Goal: Share content: Share content

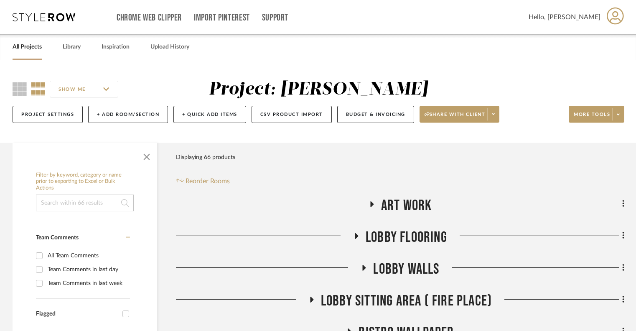
click at [61, 18] on icon at bounding box center [44, 17] width 63 height 8
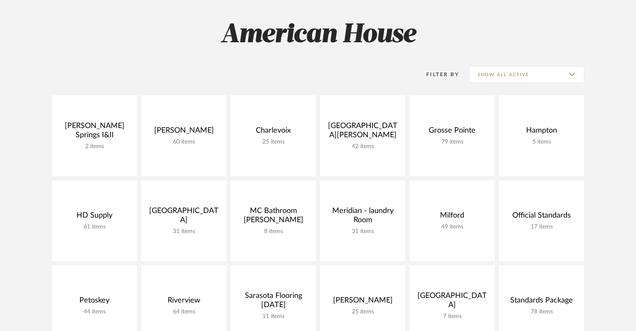
scroll to position [125, 0]
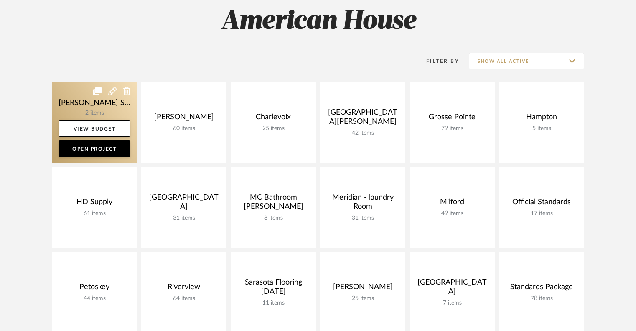
click at [80, 92] on link at bounding box center [94, 122] width 85 height 81
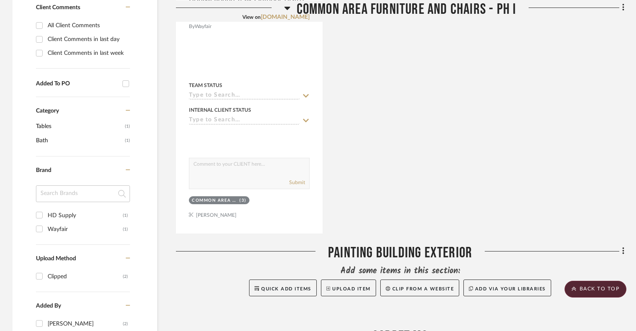
scroll to position [460, 0]
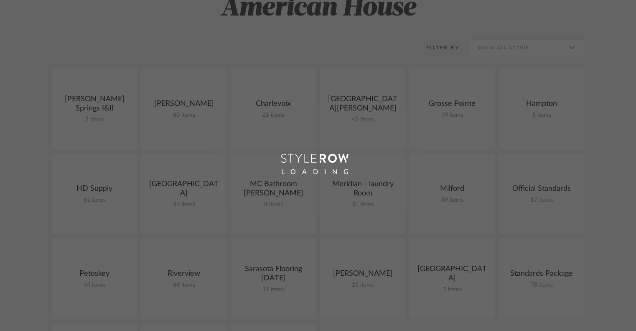
scroll to position [125, 0]
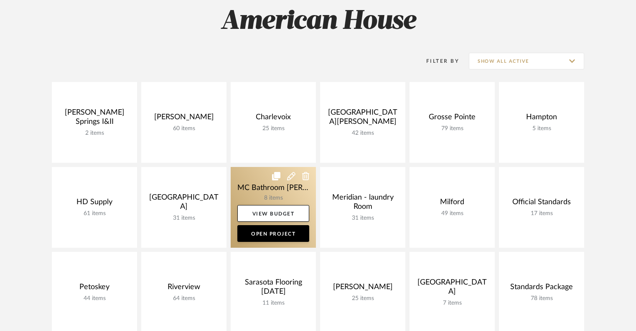
click at [248, 176] on link at bounding box center [273, 207] width 85 height 81
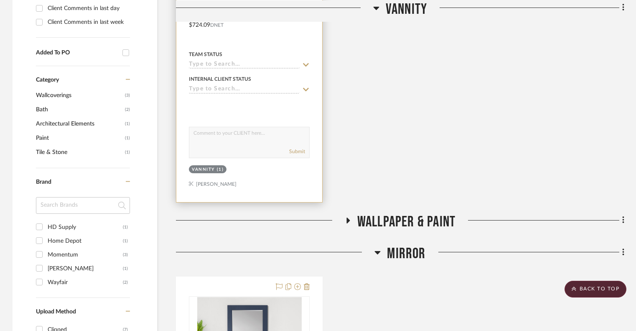
scroll to position [502, 0]
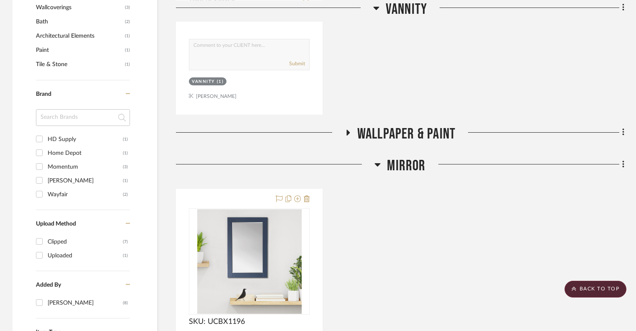
click at [347, 130] on icon at bounding box center [348, 133] width 3 height 6
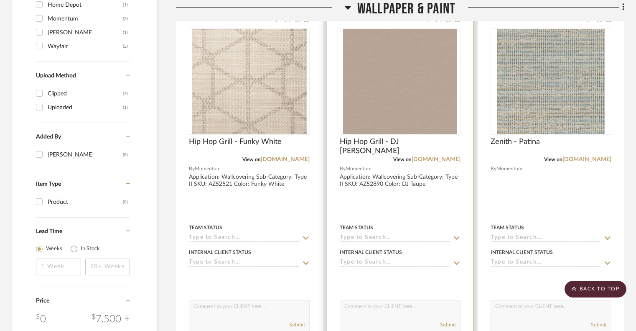
scroll to position [627, 0]
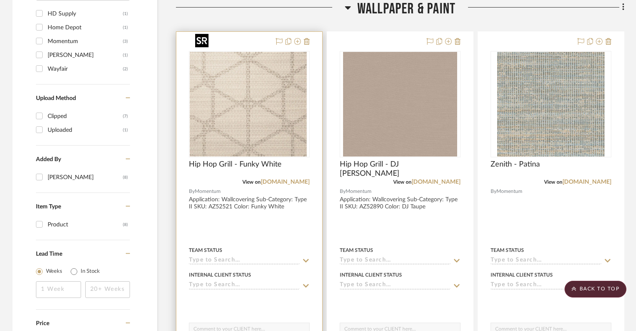
click at [259, 122] on img "0" at bounding box center [247, 104] width 115 height 105
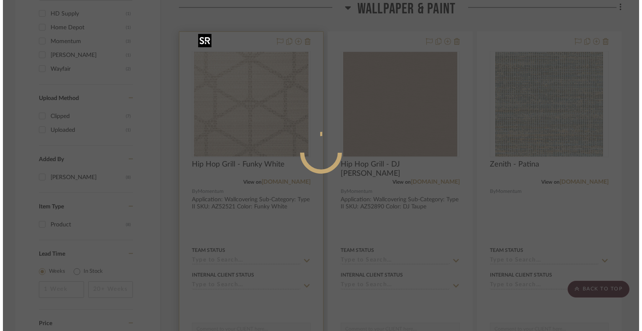
scroll to position [0, 0]
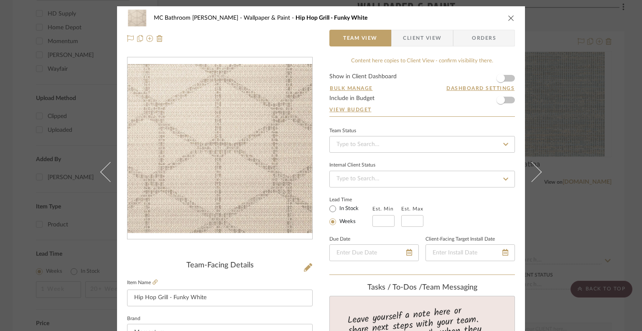
click at [477, 18] on icon "close" at bounding box center [511, 18] width 7 height 7
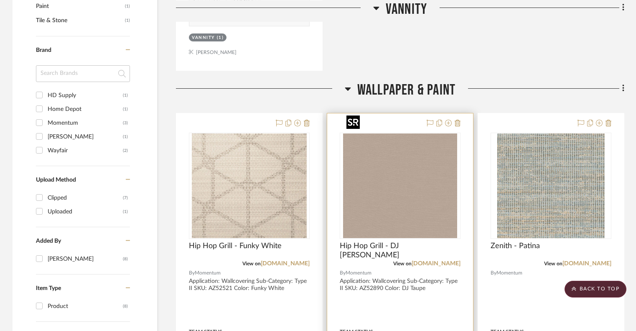
scroll to position [543, 0]
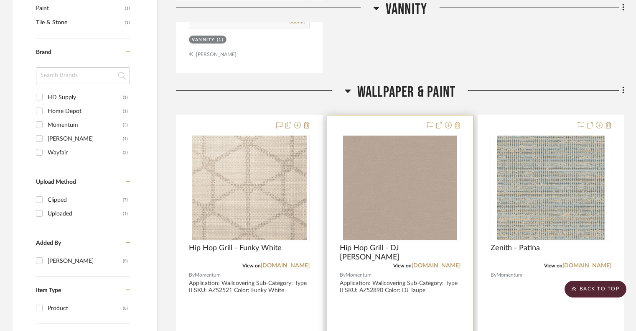
click at [458, 122] on fa-icon at bounding box center [458, 125] width 6 height 7
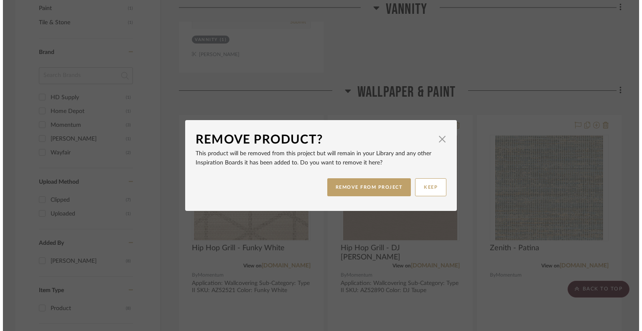
scroll to position [0, 0]
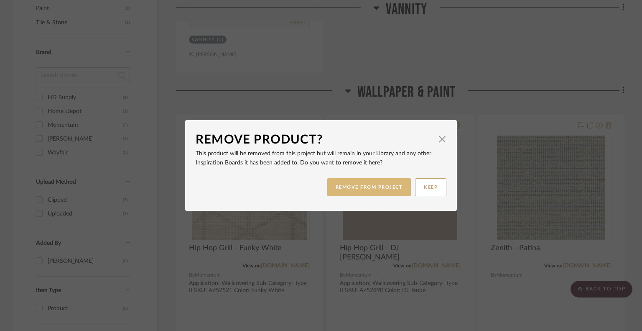
click at [393, 196] on button "REMOVE FROM PROJECT" at bounding box center [369, 187] width 84 height 18
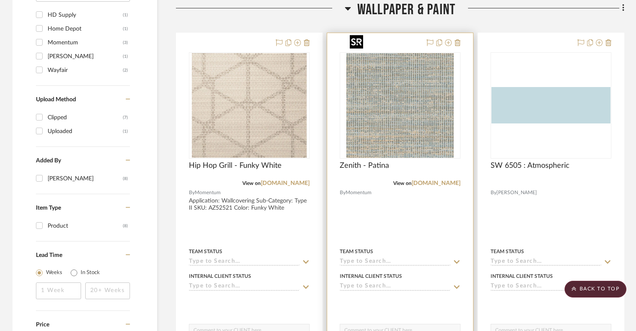
scroll to position [627, 0]
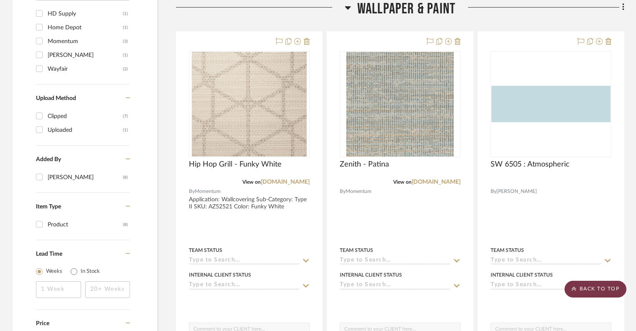
click at [477, 288] on scroll-to-top-button "BACK TO TOP" at bounding box center [596, 288] width 62 height 17
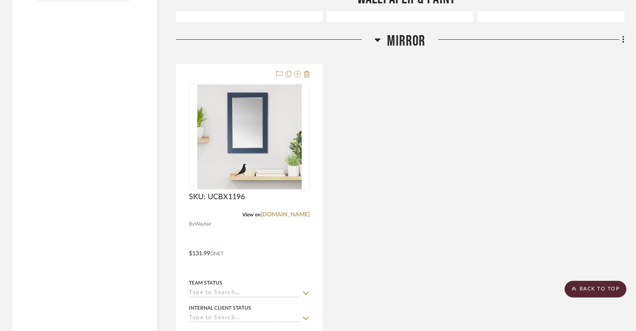
scroll to position [1170, 0]
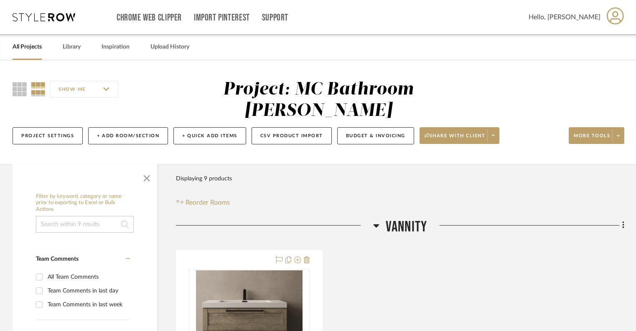
click at [377, 220] on icon at bounding box center [376, 225] width 6 height 10
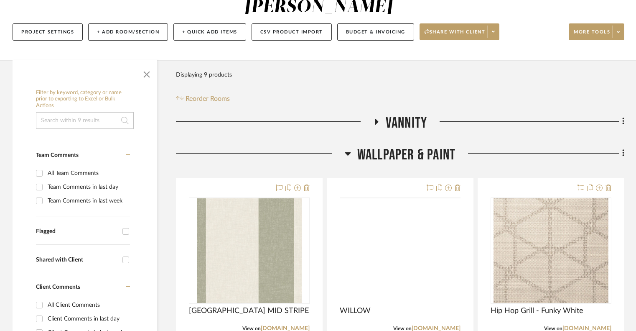
scroll to position [125, 0]
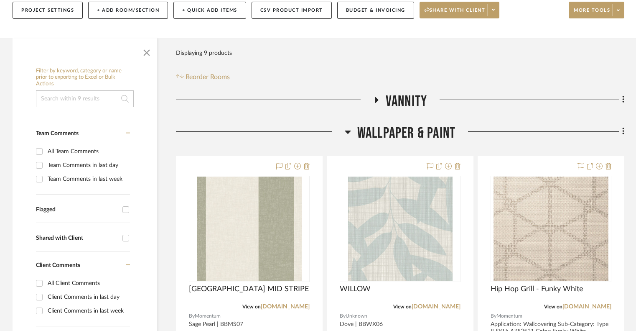
click at [348, 127] on icon at bounding box center [348, 132] width 6 height 10
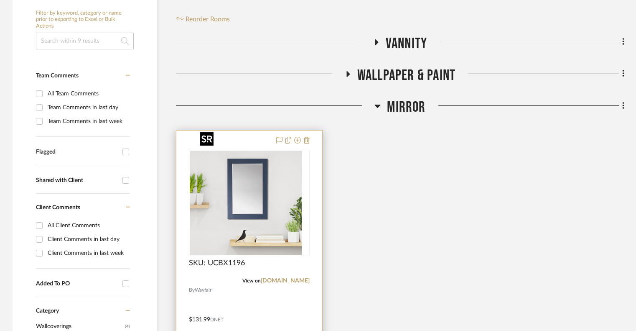
scroll to position [209, 0]
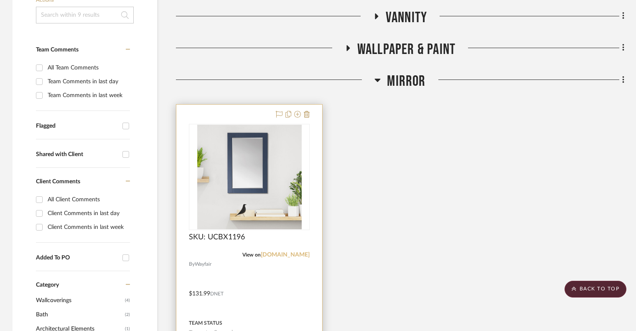
click at [302, 252] on link "[DOMAIN_NAME]" at bounding box center [285, 255] width 49 height 6
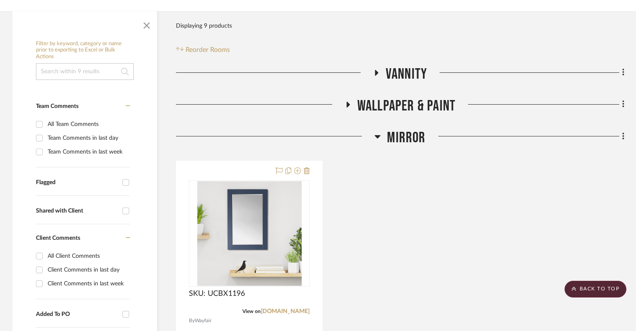
scroll to position [84, 0]
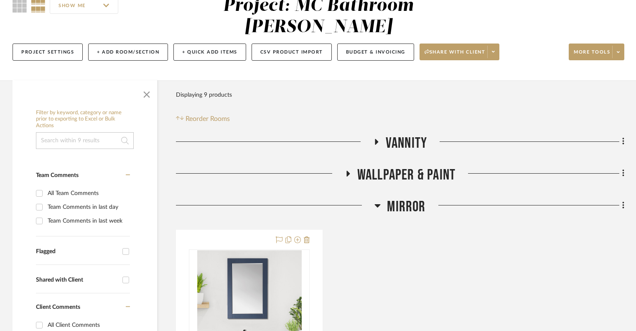
click at [352, 170] on icon at bounding box center [348, 173] width 10 height 6
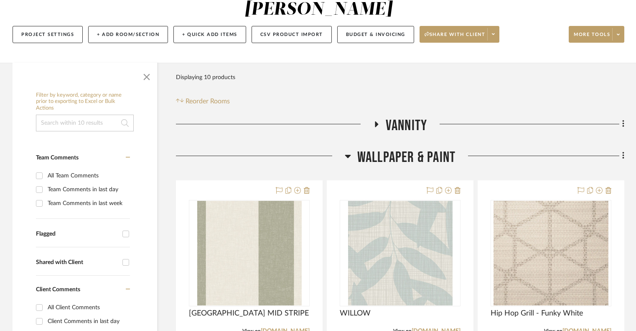
scroll to position [125, 0]
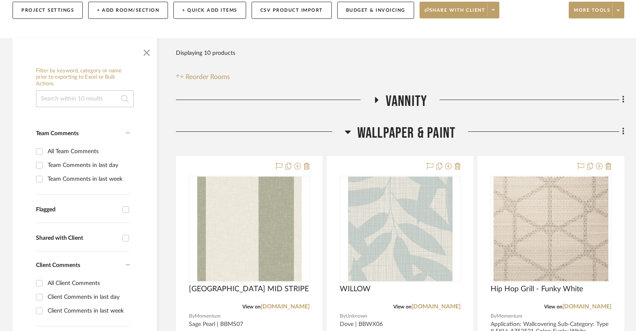
click at [377, 92] on h3 "Vannity" at bounding box center [400, 101] width 54 height 18
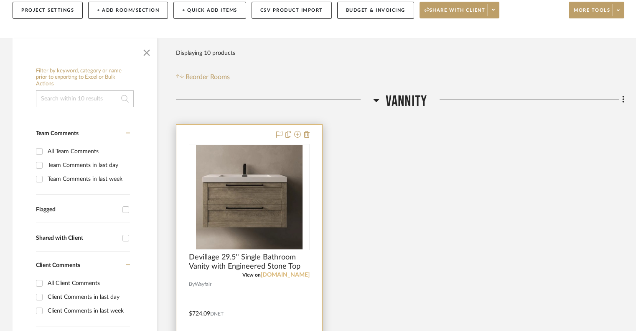
click at [288, 272] on link "[DOMAIN_NAME]" at bounding box center [285, 275] width 49 height 6
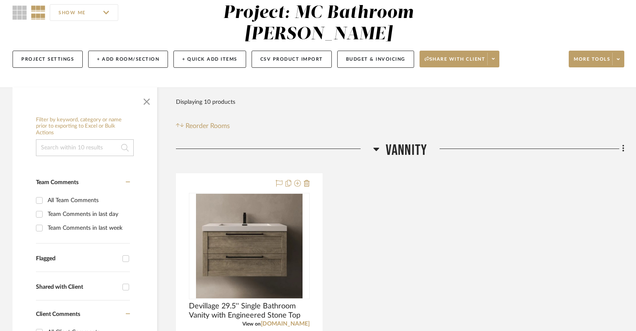
scroll to position [84, 0]
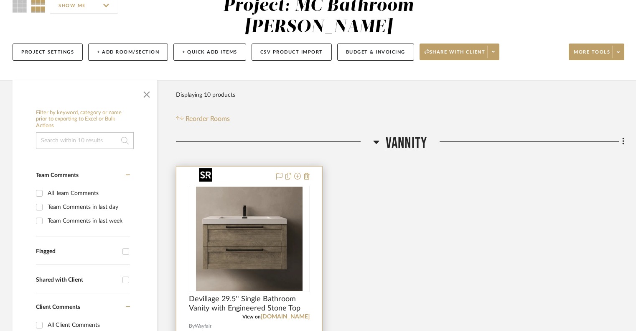
click at [252, 223] on img "0" at bounding box center [249, 238] width 107 height 105
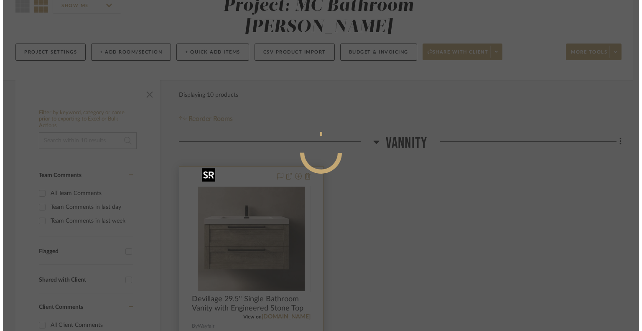
scroll to position [0, 0]
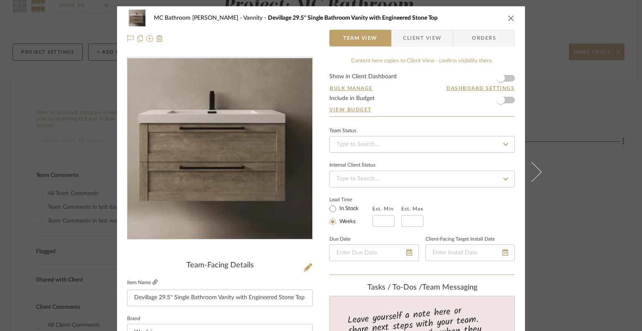
click at [153, 282] on icon at bounding box center [155, 281] width 5 height 5
click at [508, 17] on icon "close" at bounding box center [511, 18] width 7 height 7
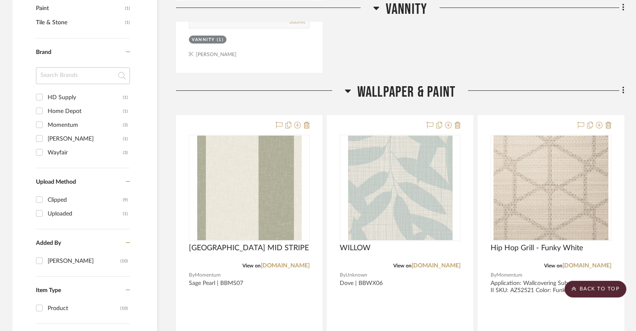
scroll to position [585, 0]
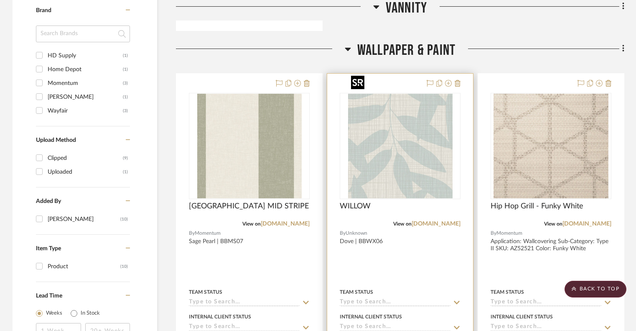
click at [390, 133] on img "0" at bounding box center [400, 146] width 105 height 105
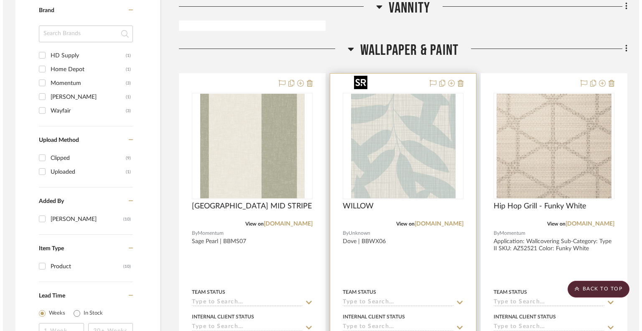
scroll to position [0, 0]
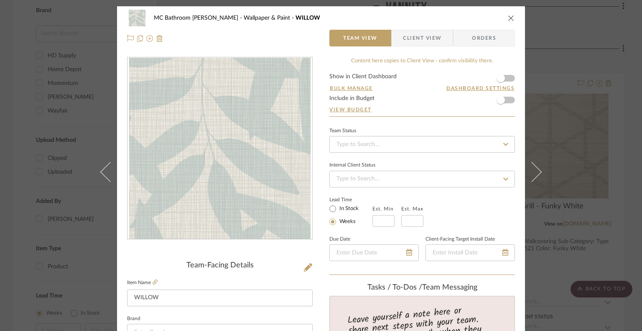
click at [254, 137] on img "0" at bounding box center [219, 148] width 181 height 181
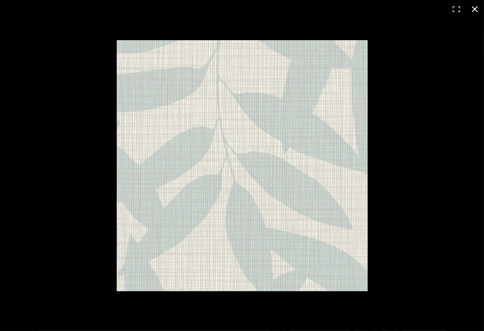
click at [480, 10] on button at bounding box center [474, 9] width 18 height 18
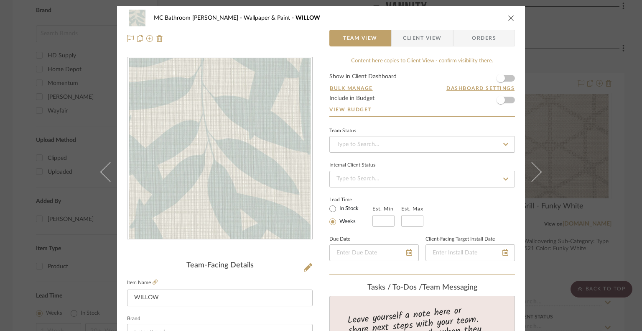
click at [508, 17] on icon "close" at bounding box center [511, 18] width 7 height 7
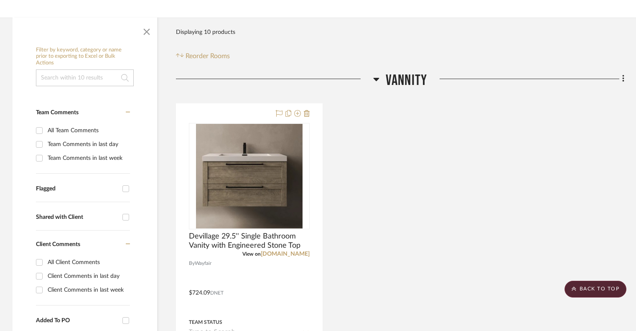
scroll to position [84, 0]
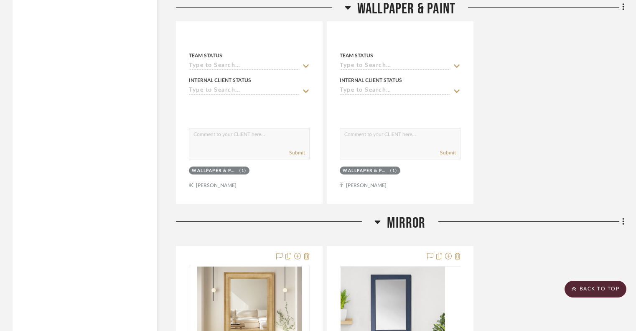
scroll to position [1296, 0]
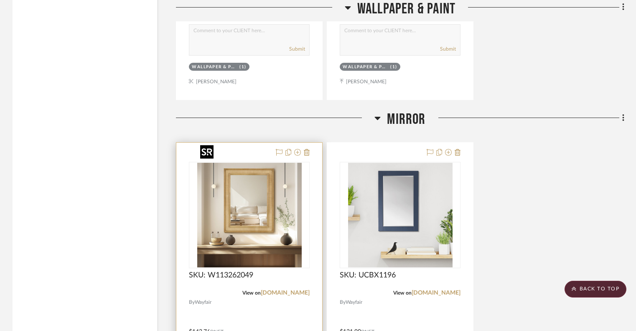
click at [268, 188] on img "0" at bounding box center [249, 215] width 105 height 105
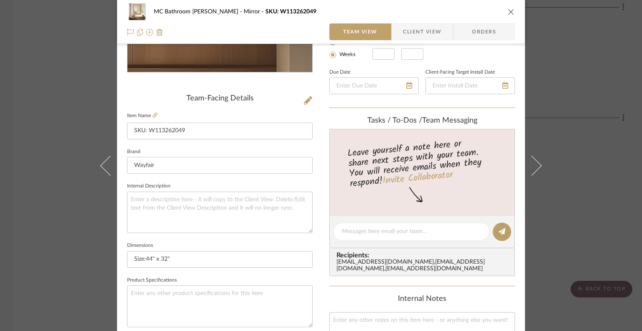
scroll to position [167, 0]
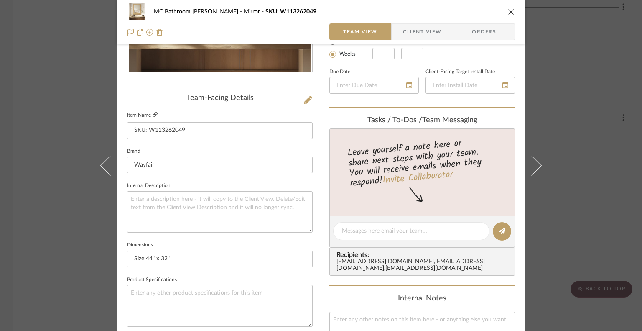
click at [153, 115] on icon at bounding box center [155, 114] width 5 height 5
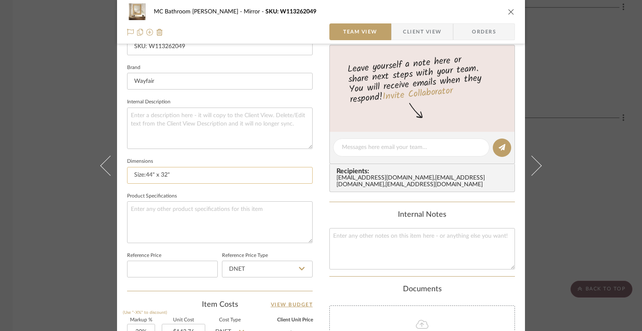
drag, startPoint x: 194, startPoint y: 176, endPoint x: 142, endPoint y: 175, distance: 51.4
click at [142, 175] on input "Size:44" x 32"" at bounding box center [220, 175] width 186 height 17
paste input "34" x 27""
click at [144, 174] on input "Size:34" x 27"" at bounding box center [220, 175] width 186 height 17
type input "Size: 34" x 27""
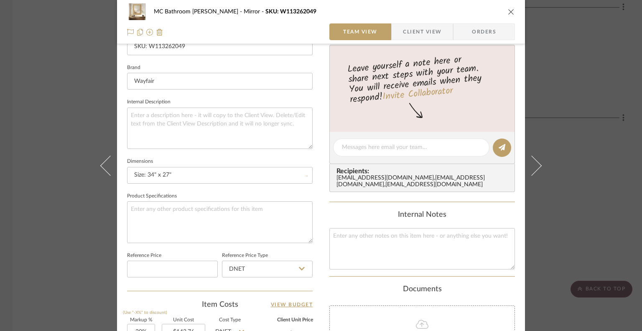
click at [316, 219] on div "MC Bathroom Bonita Mirror SKU: W113262049 Team View Client View Orders Team-Fac…" at bounding box center [321, 141] width 408 height 772
click at [321, 207] on div "MC Bathroom Bonita Mirror SKU: W113262049 Team View Client View Orders Team-Fac…" at bounding box center [321, 141] width 408 height 772
click at [508, 10] on icon "close" at bounding box center [511, 11] width 7 height 7
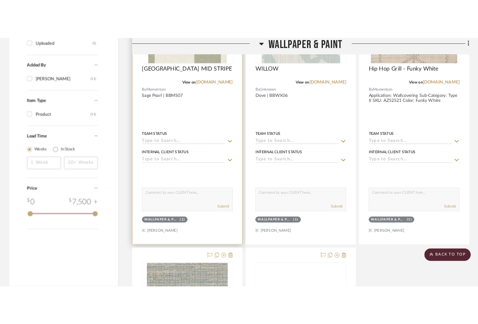
scroll to position [752, 0]
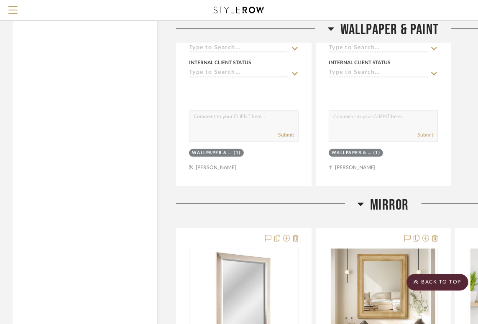
scroll to position [1254, 0]
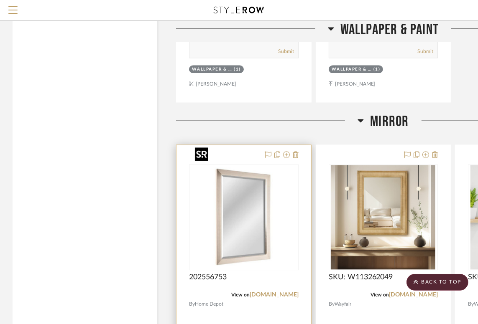
click at [263, 173] on img "0" at bounding box center [243, 217] width 105 height 105
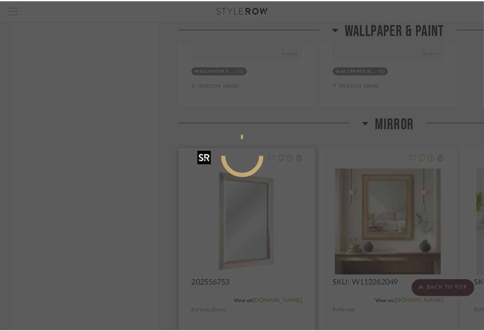
scroll to position [0, 0]
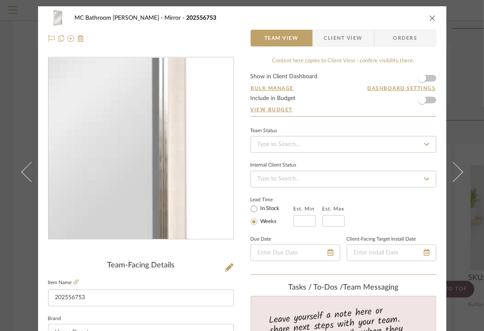
click at [168, 178] on img "0" at bounding box center [140, 148] width 181 height 181
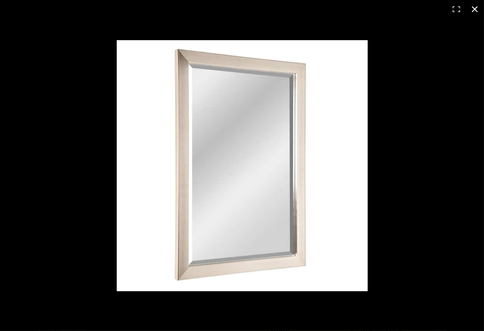
click at [472, 7] on button at bounding box center [474, 9] width 18 height 18
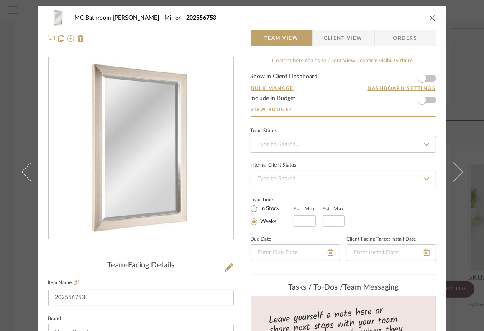
click at [429, 18] on icon "close" at bounding box center [432, 18] width 7 height 7
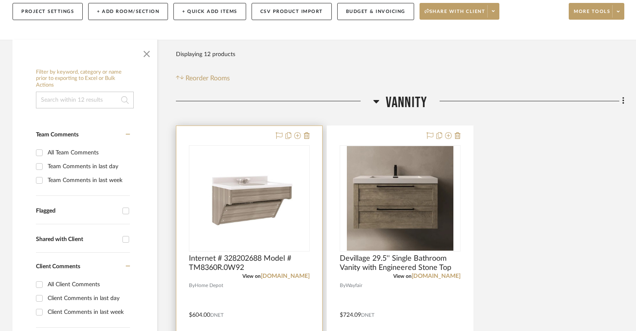
scroll to position [167, 0]
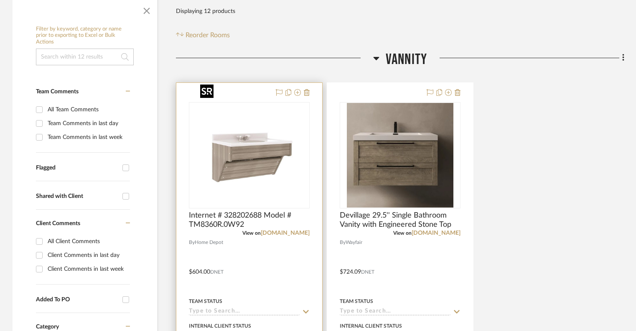
click at [229, 143] on img "0" at bounding box center [249, 155] width 105 height 105
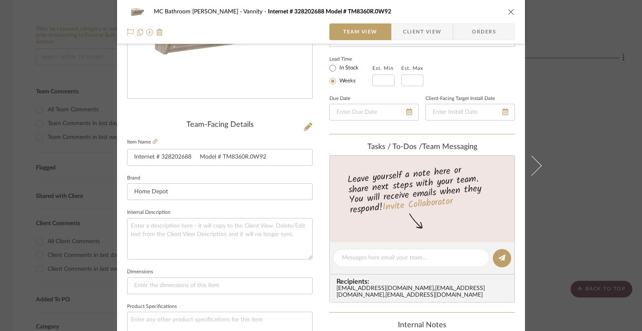
scroll to position [125, 0]
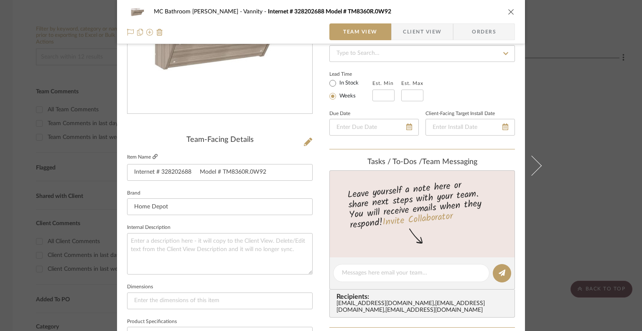
click at [153, 154] on icon at bounding box center [155, 156] width 5 height 5
click at [483, 12] on icon "close" at bounding box center [511, 11] width 7 height 7
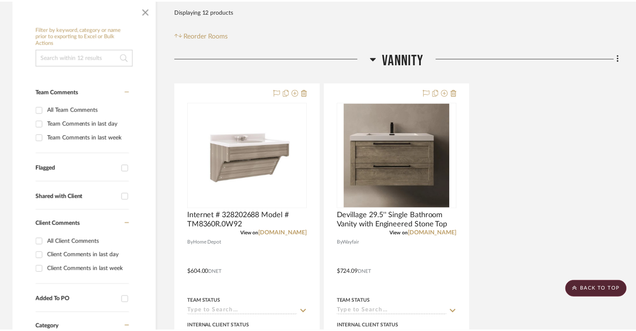
scroll to position [167, 0]
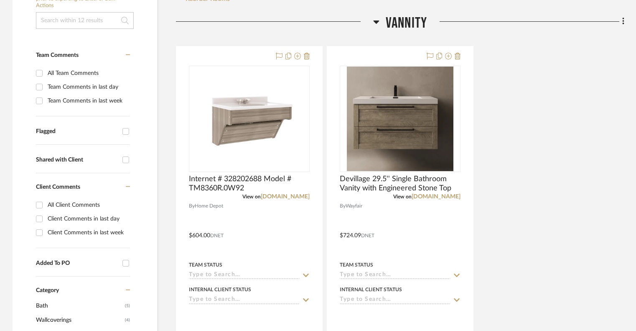
scroll to position [209, 0]
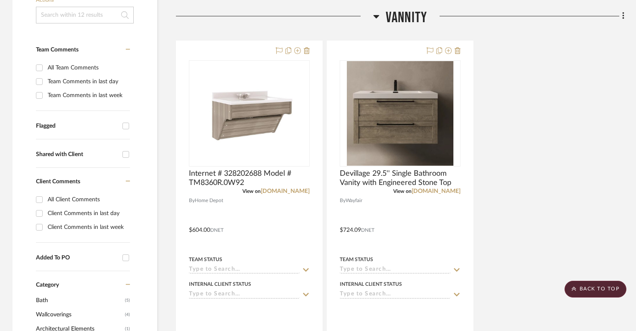
click at [379, 11] on icon at bounding box center [376, 16] width 6 height 10
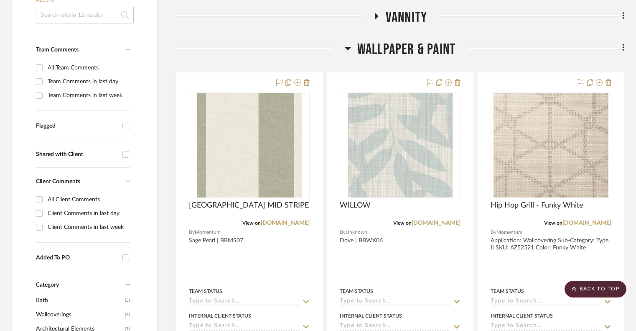
click at [347, 47] on icon at bounding box center [348, 48] width 6 height 3
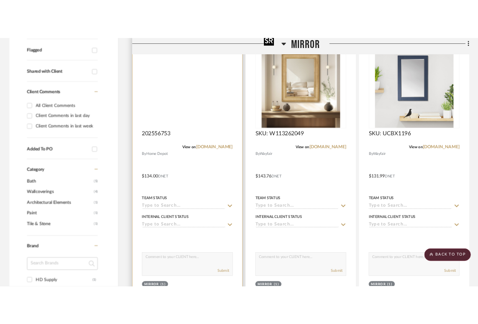
scroll to position [293, 0]
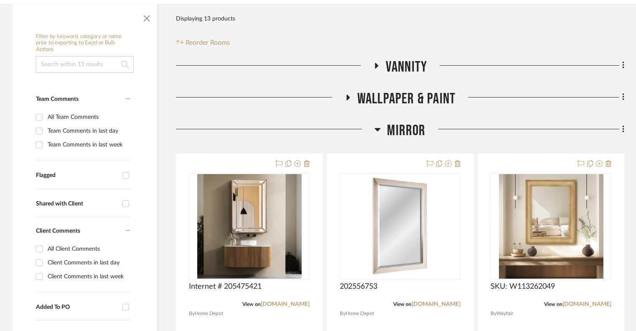
scroll to position [167, 0]
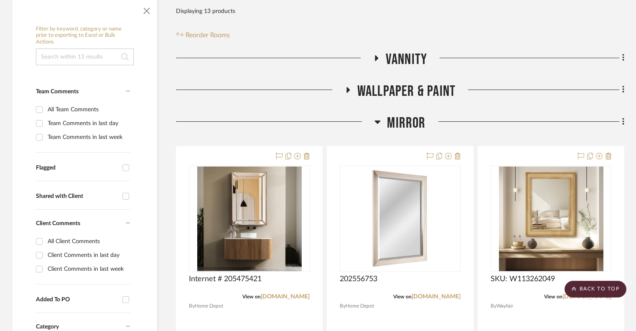
click at [381, 114] on h3 "Mirror" at bounding box center [400, 123] width 51 height 18
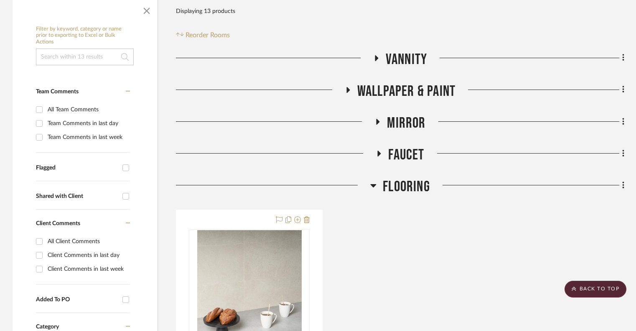
click at [377, 150] on icon at bounding box center [379, 153] width 10 height 6
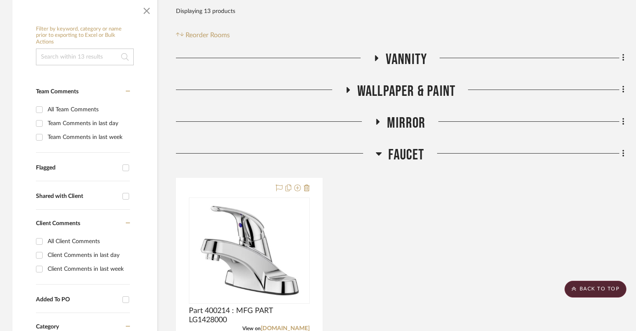
click at [377, 152] on icon at bounding box center [379, 153] width 6 height 3
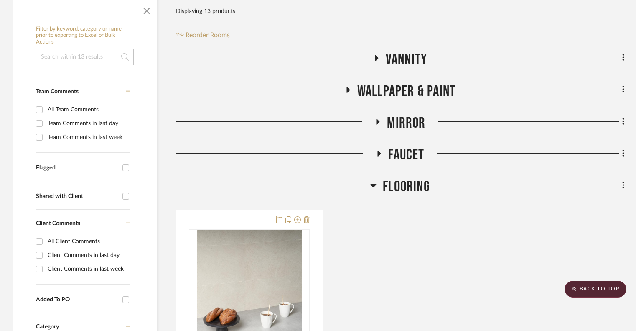
click at [374, 184] on icon at bounding box center [374, 185] width 6 height 3
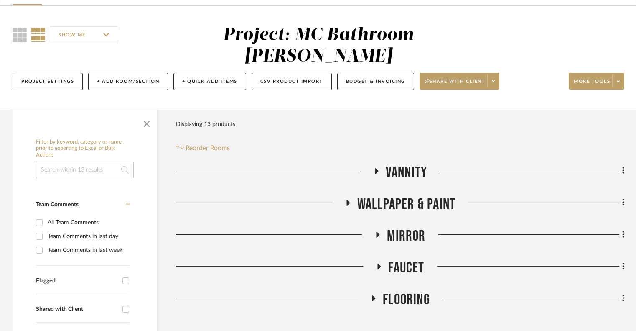
scroll to position [42, 0]
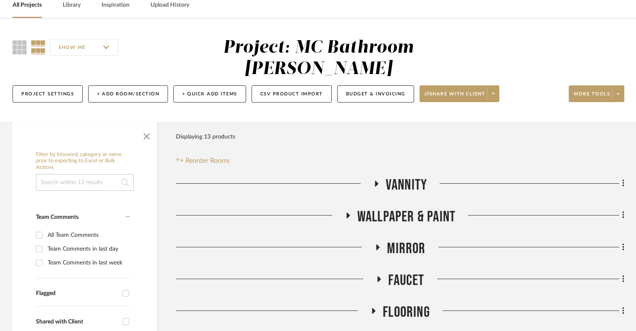
click at [376, 181] on icon at bounding box center [376, 184] width 3 height 6
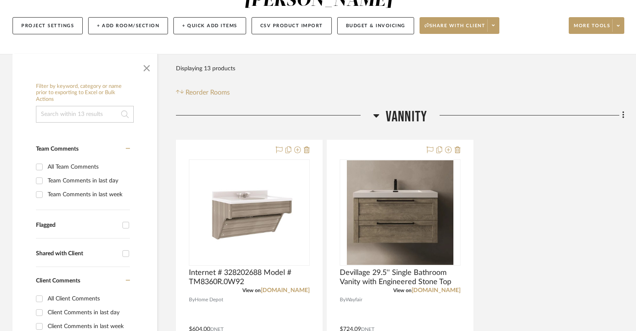
scroll to position [125, 0]
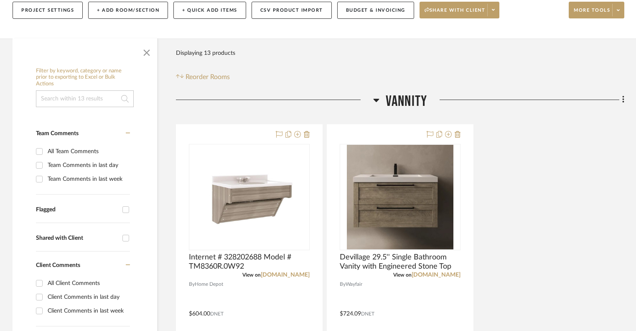
click at [375, 99] on icon at bounding box center [376, 100] width 6 height 3
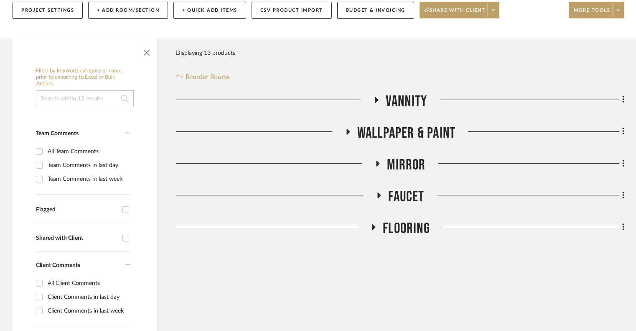
click at [349, 129] on icon at bounding box center [348, 132] width 3 height 6
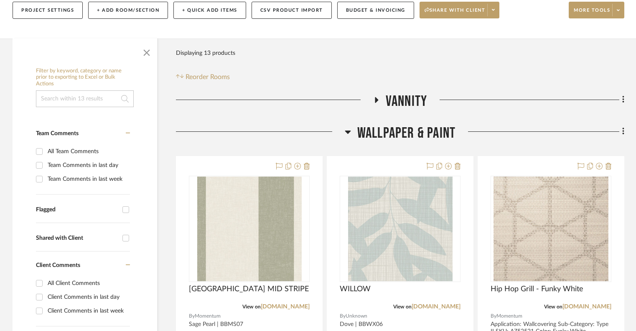
click at [349, 130] on icon at bounding box center [348, 131] width 6 height 3
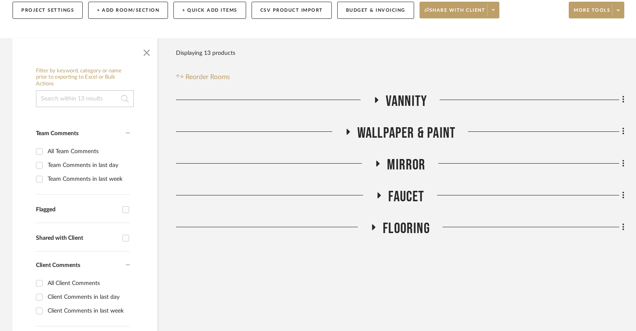
click at [380, 160] on icon at bounding box center [378, 163] width 10 height 6
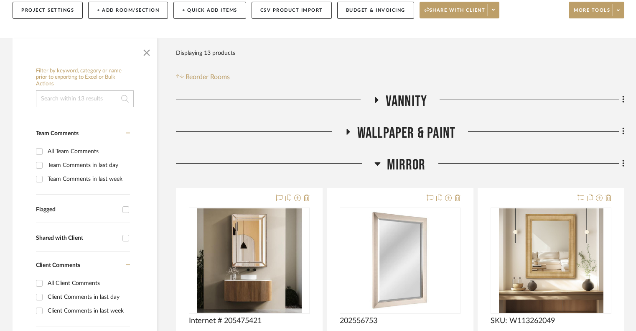
click at [380, 162] on icon at bounding box center [378, 163] width 6 height 3
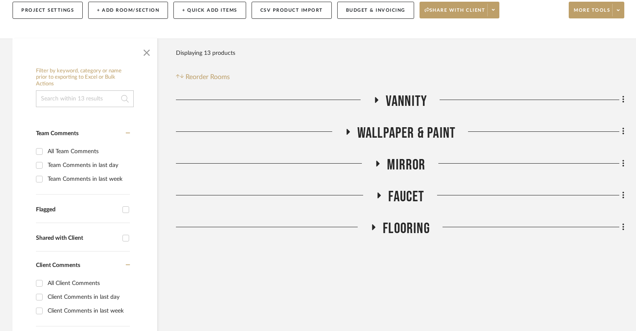
click at [380, 192] on icon at bounding box center [379, 195] width 10 height 6
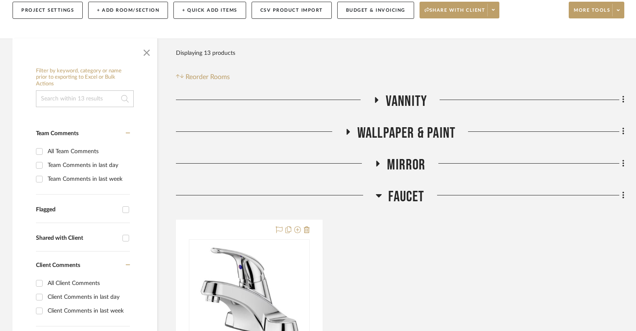
click at [380, 190] on icon at bounding box center [379, 195] width 6 height 10
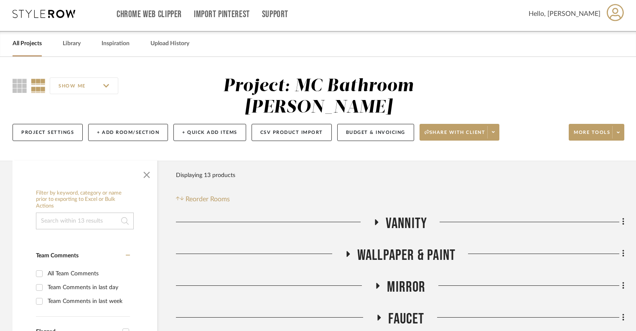
scroll to position [0, 0]
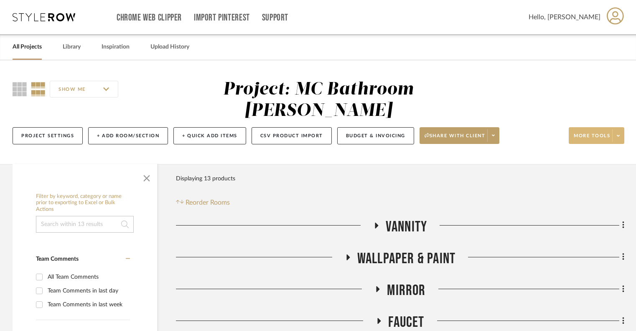
click at [483, 129] on span at bounding box center [618, 135] width 12 height 13
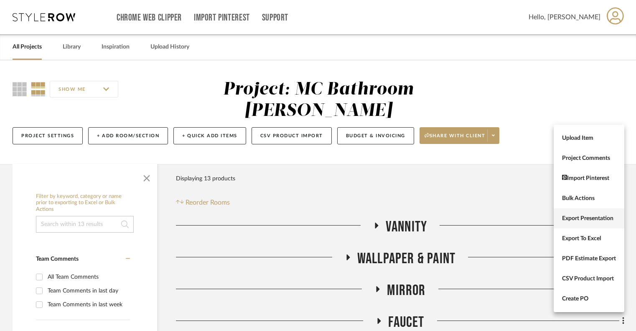
click at [483, 219] on span "Export Presentation" at bounding box center [589, 218] width 54 height 7
